Goal: Entertainment & Leisure: Consume media (video, audio)

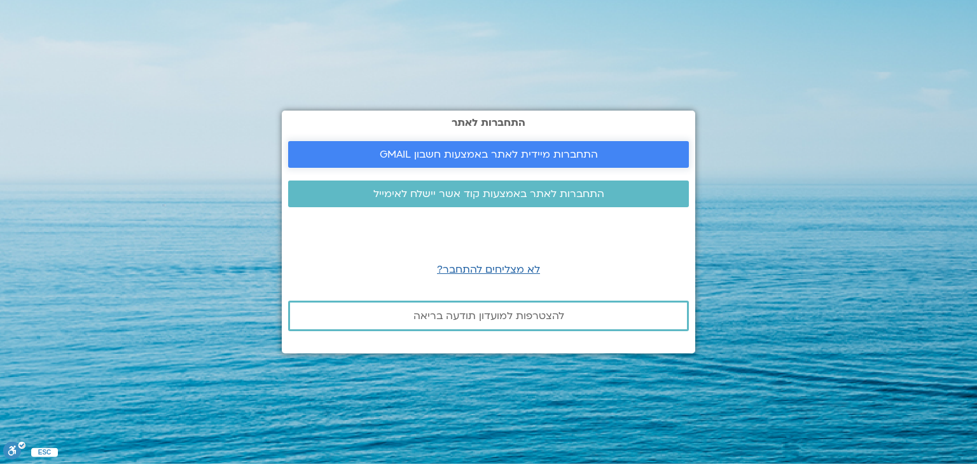
click at [450, 149] on span "התחברות מיידית לאתר באמצעות חשבון GMAIL" at bounding box center [489, 154] width 218 height 11
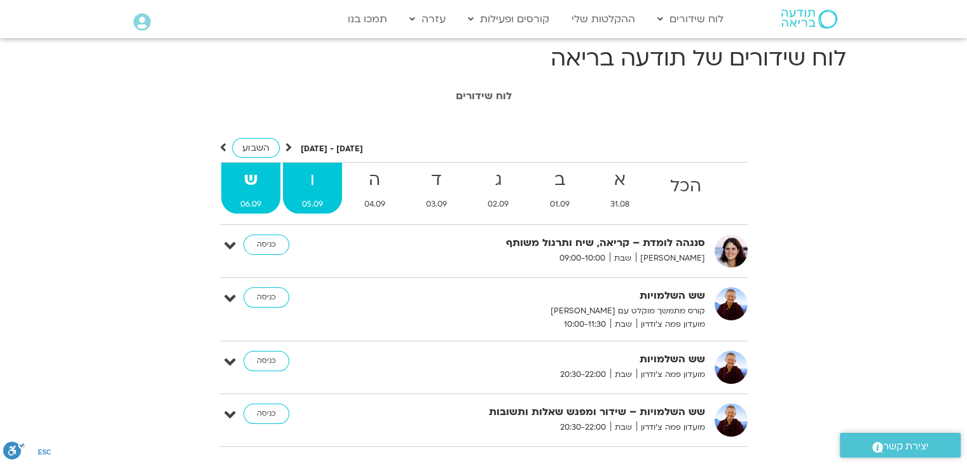
click at [308, 204] on span "05.09" at bounding box center [312, 204] width 59 height 13
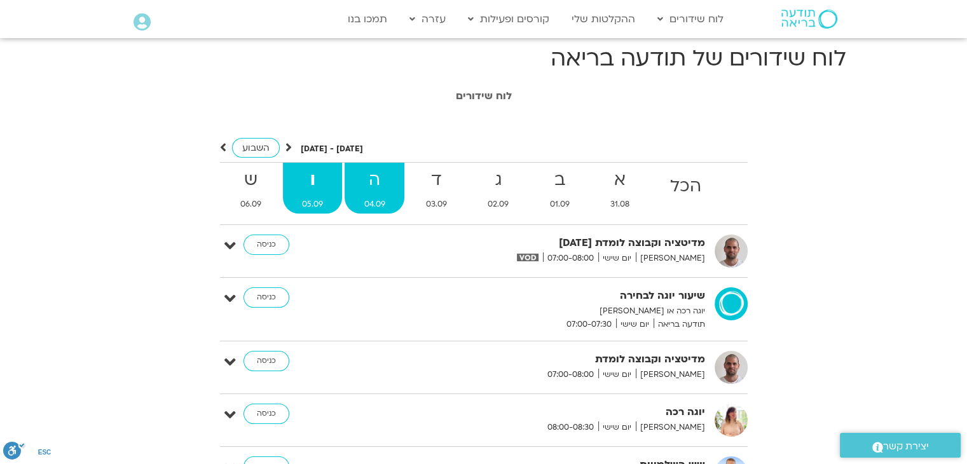
click at [354, 191] on strong "ה" at bounding box center [374, 180] width 59 height 29
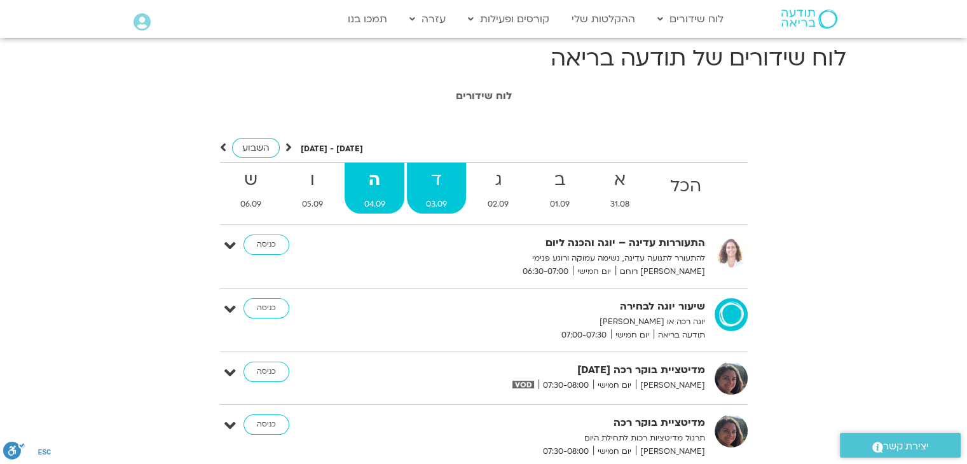
click at [434, 194] on strong "ד" at bounding box center [436, 180] width 59 height 29
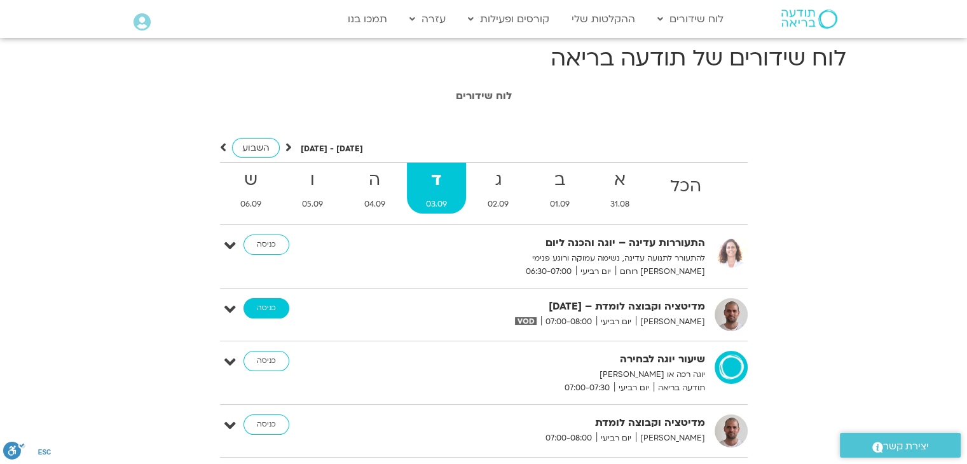
click at [252, 303] on link "כניסה" at bounding box center [267, 308] width 46 height 20
